Goal: Navigation & Orientation: Find specific page/section

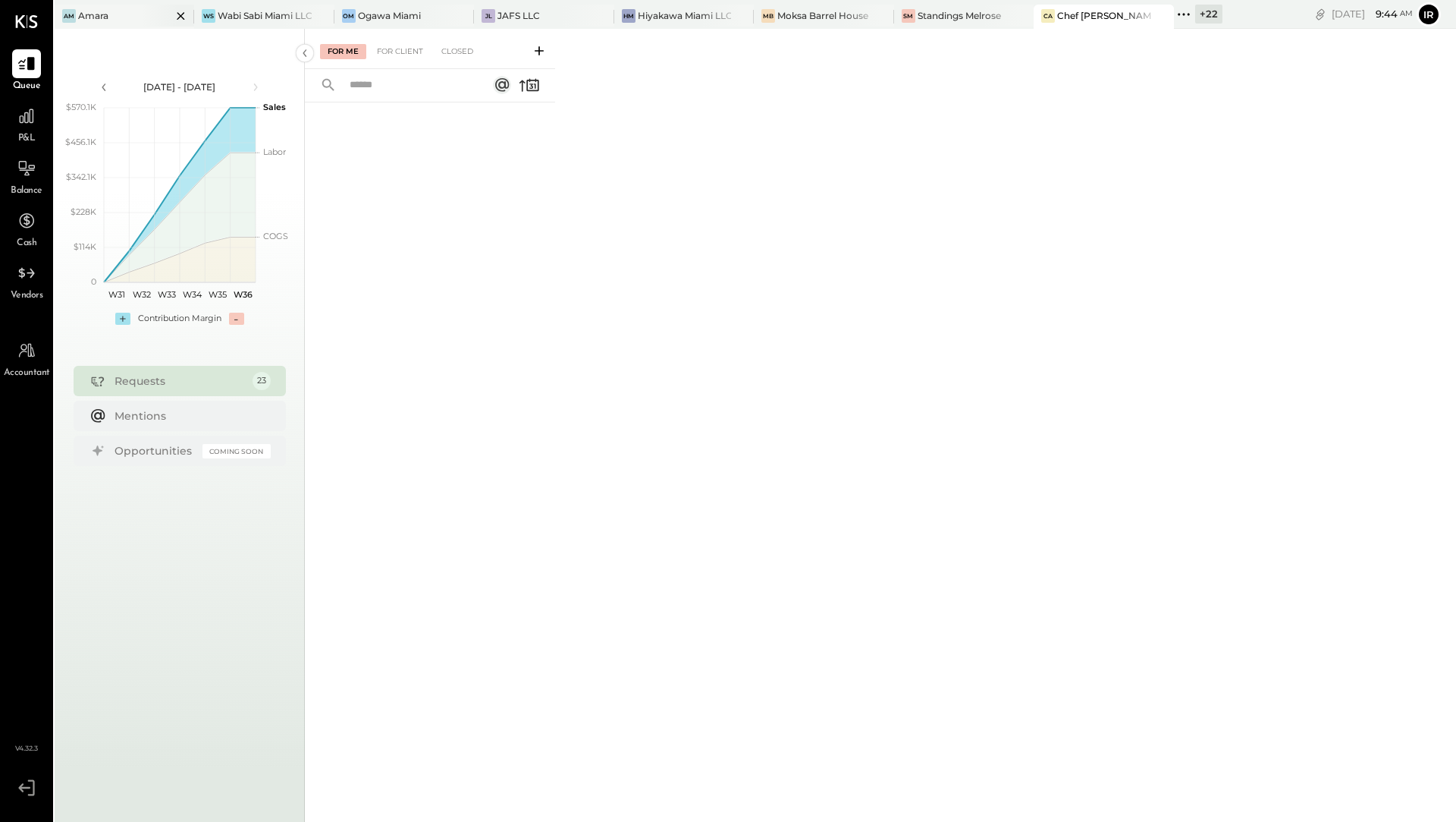
click at [133, 10] on div "Am Amara" at bounding box center [113, 16] width 117 height 13
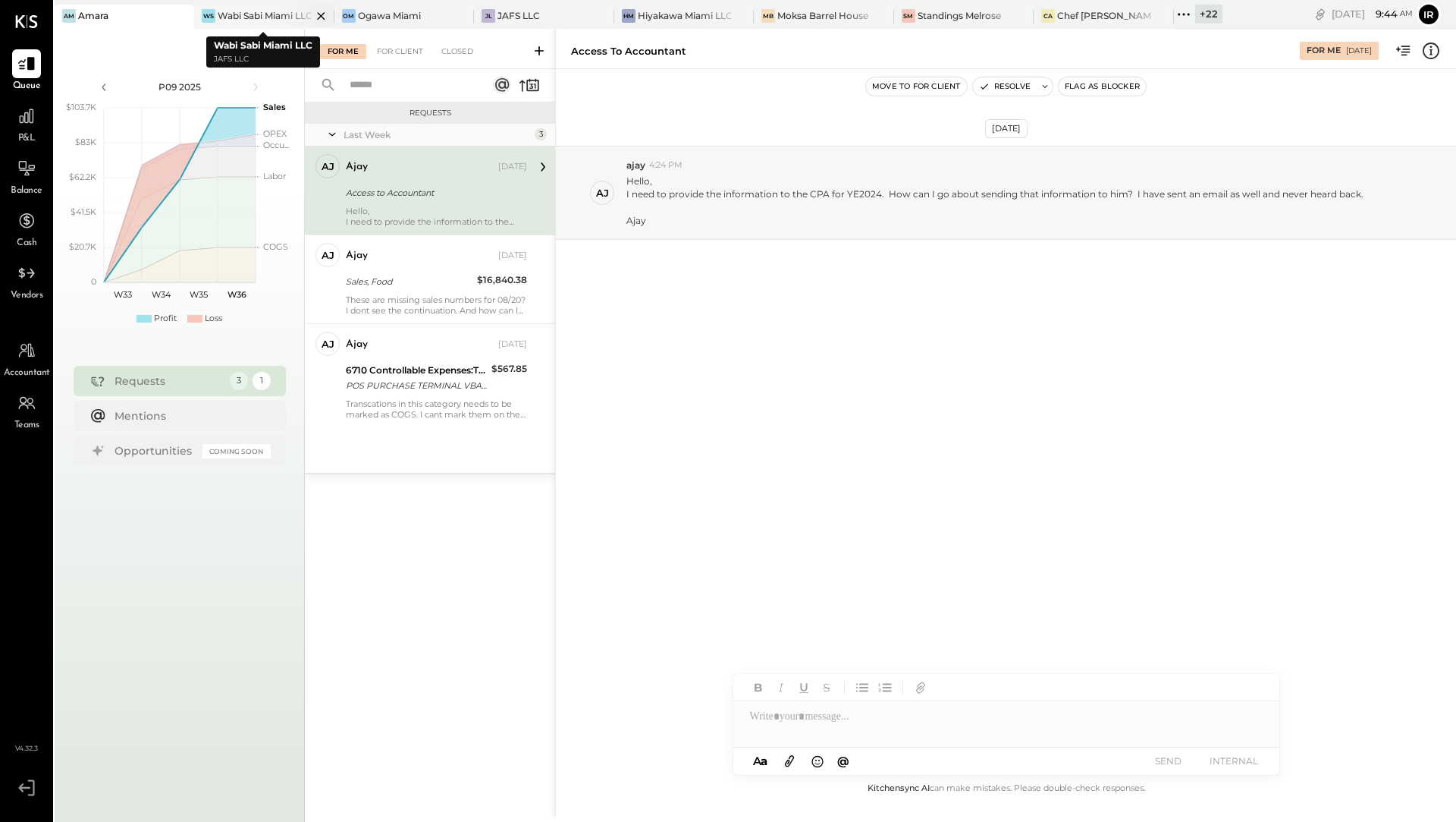
click at [268, 14] on div "Wabi Sabi Miami LLC" at bounding box center [265, 15] width 94 height 12
